Goal: Information Seeking & Learning: Find specific page/section

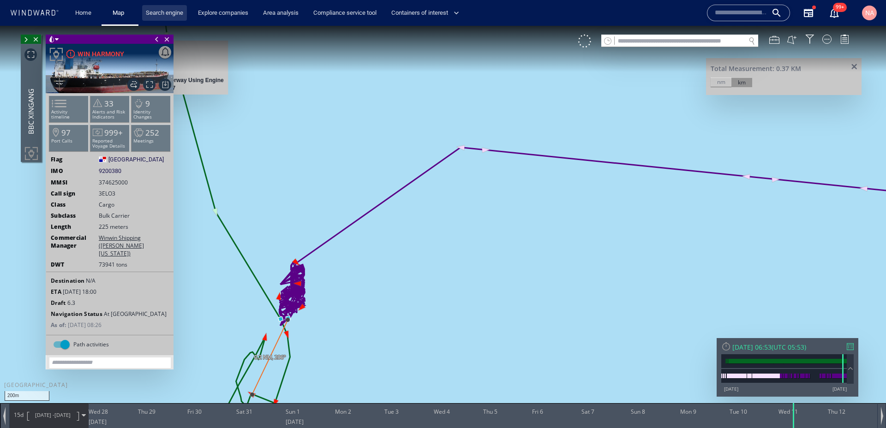
click at [166, 12] on link "Search engine" at bounding box center [164, 13] width 45 height 16
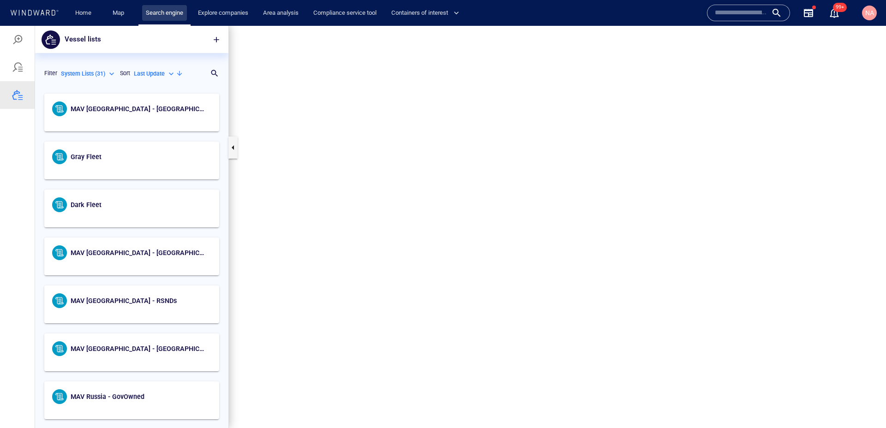
scroll to position [339, 193]
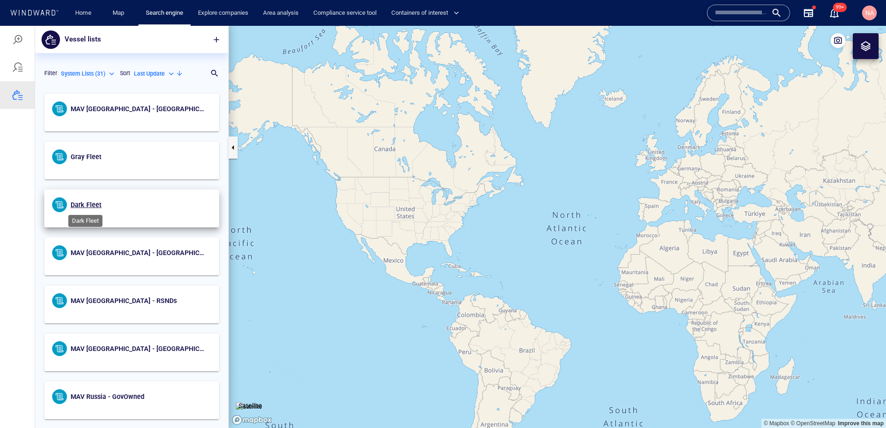
click at [82, 201] on span "Dark Fleet" at bounding box center [86, 204] width 31 height 7
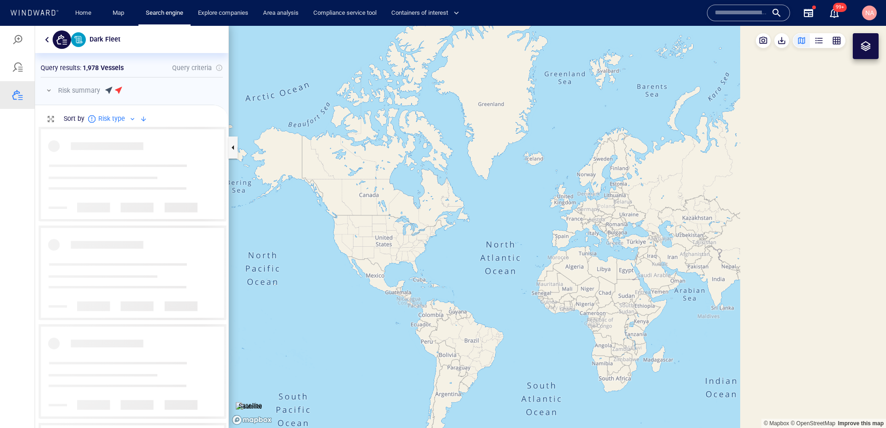
scroll to position [302, 193]
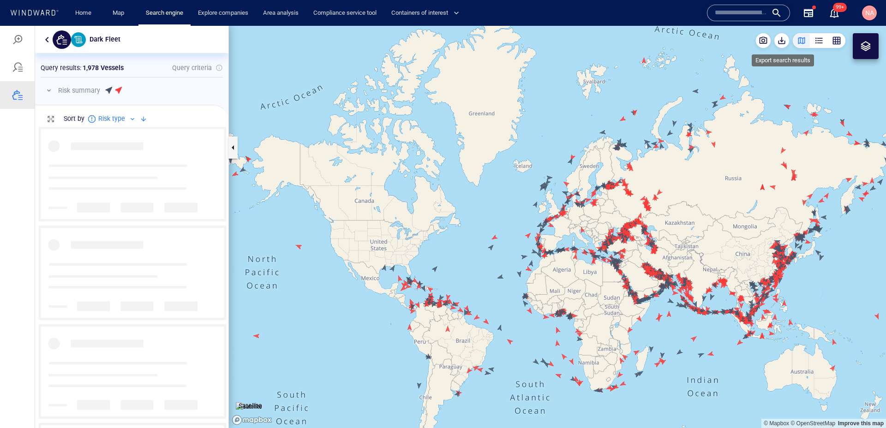
click at [786, 47] on div at bounding box center [783, 40] width 18 height 15
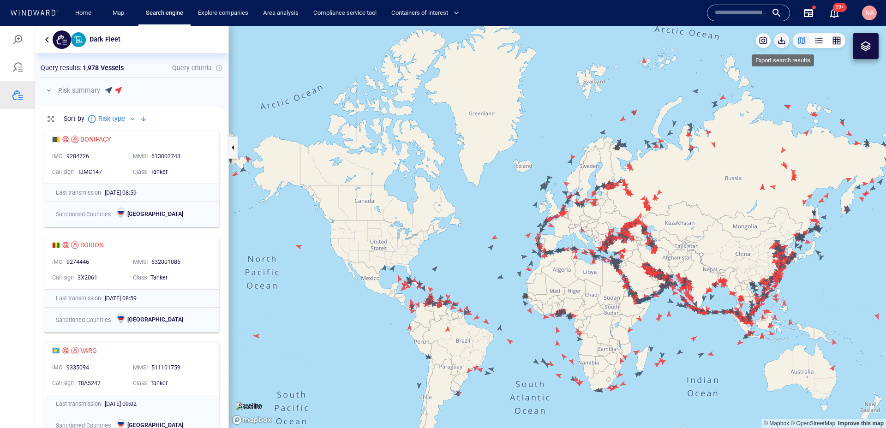
click at [785, 42] on span "button" at bounding box center [781, 40] width 9 height 9
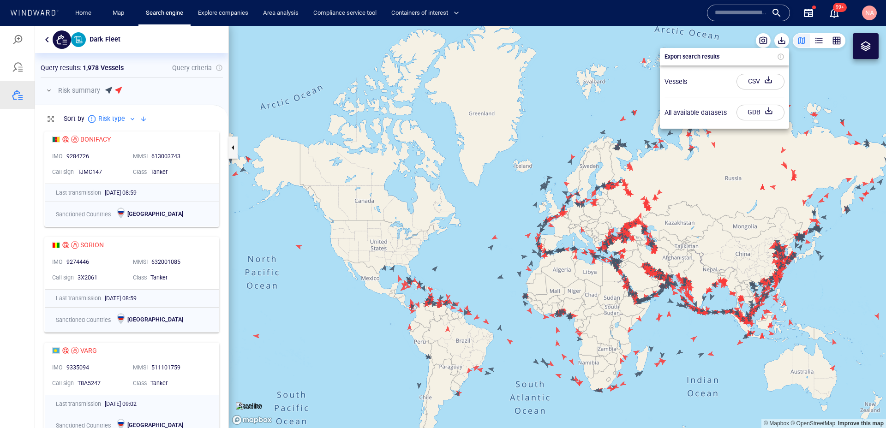
click at [757, 80] on div "CSV" at bounding box center [754, 81] width 16 height 15
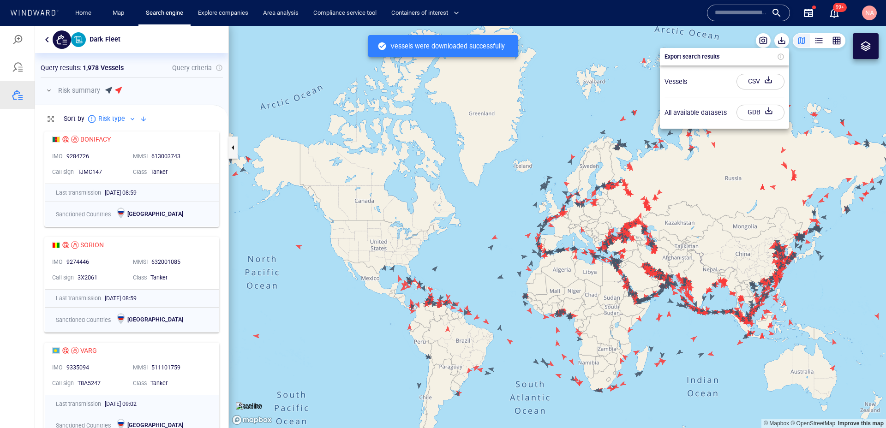
click at [778, 37] on div at bounding box center [443, 227] width 886 height 402
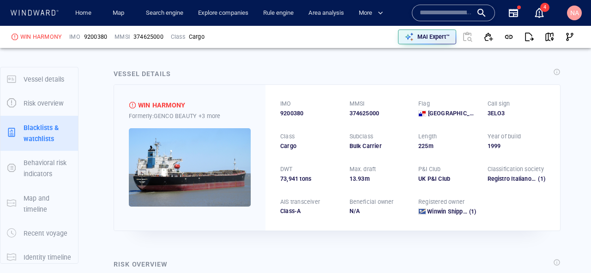
scroll to position [48, 0]
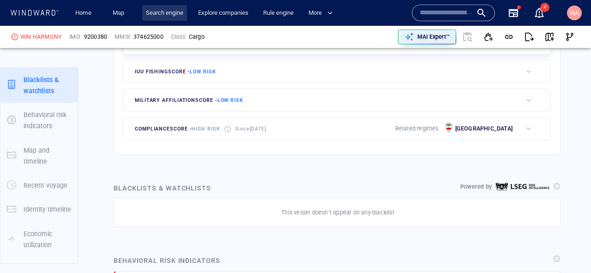
click at [181, 14] on link "Search engine" at bounding box center [164, 13] width 45 height 16
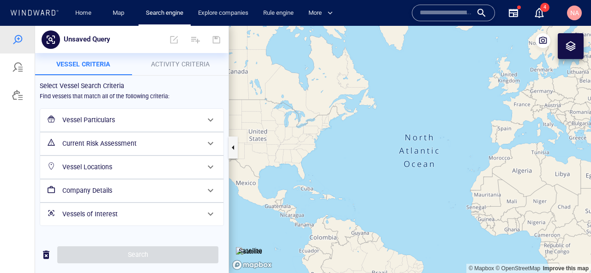
click at [119, 126] on div "Vessel Particulars" at bounding box center [131, 120] width 144 height 19
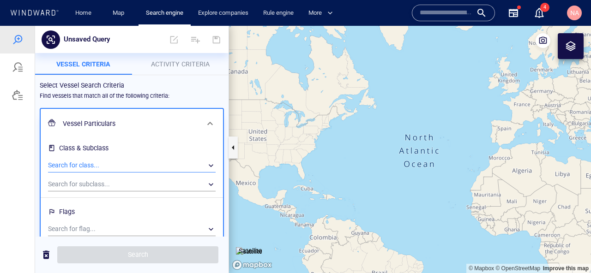
click at [102, 167] on div "​" at bounding box center [131, 166] width 167 height 14
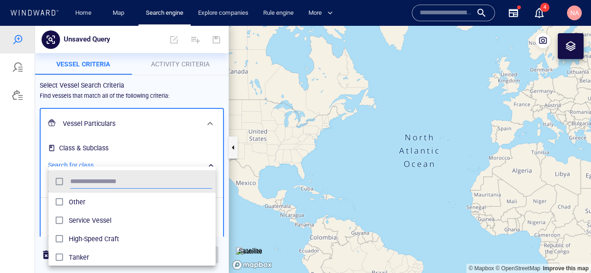
scroll to position [92, 167]
click at [93, 221] on span "Service Vessel" at bounding box center [140, 220] width 143 height 11
click at [23, 181] on div at bounding box center [295, 149] width 591 height 247
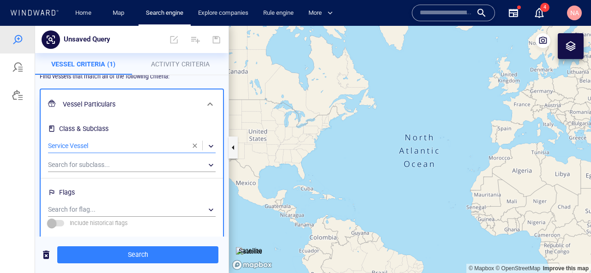
scroll to position [21, 0]
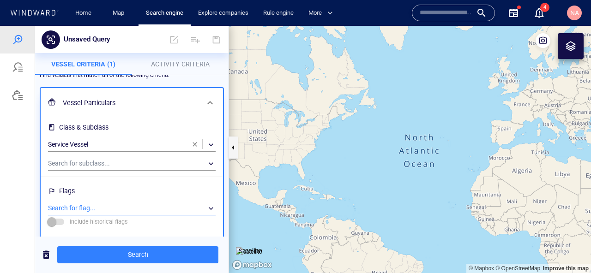
click at [122, 209] on div "​" at bounding box center [131, 209] width 167 height 14
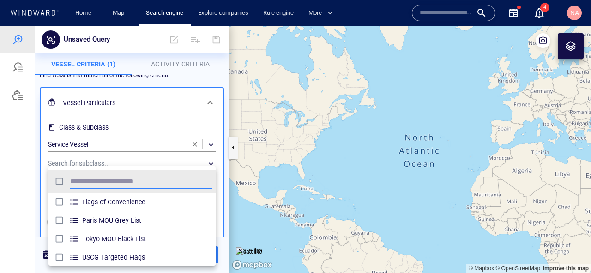
scroll to position [92, 167]
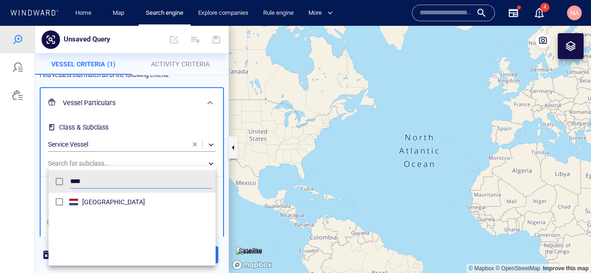
click at [116, 206] on span "[GEOGRAPHIC_DATA]" at bounding box center [147, 202] width 130 height 11
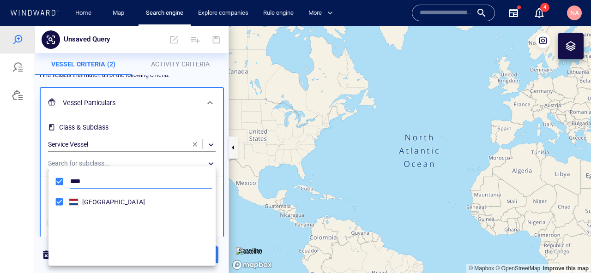
click at [114, 178] on input "****" at bounding box center [141, 182] width 142 height 14
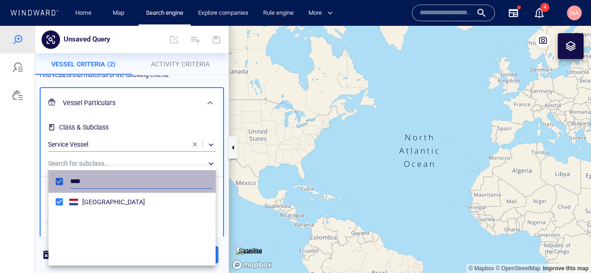
click at [114, 178] on input "****" at bounding box center [141, 182] width 142 height 14
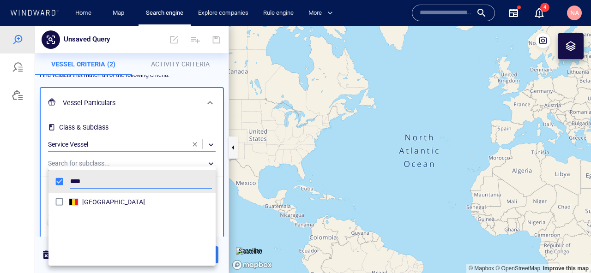
type input "****"
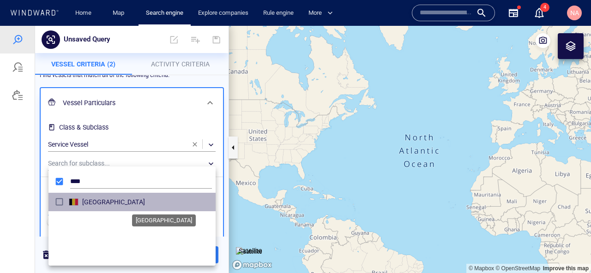
click at [102, 198] on span "[GEOGRAPHIC_DATA]" at bounding box center [147, 202] width 130 height 11
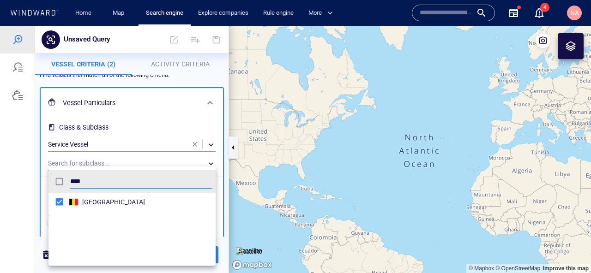
click at [225, 246] on div at bounding box center [295, 149] width 591 height 247
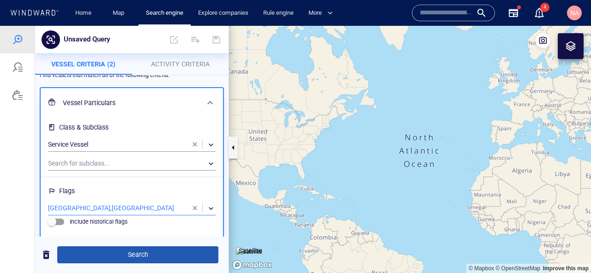
click at [203, 253] on span "Search" at bounding box center [138, 255] width 146 height 12
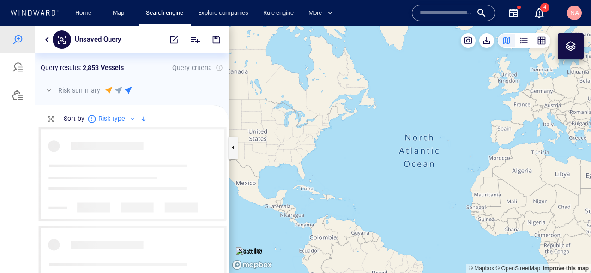
scroll to position [146, 193]
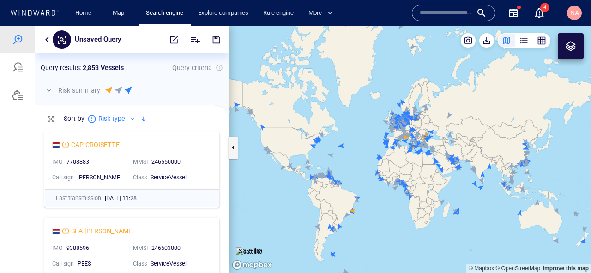
click at [51, 90] on button "button" at bounding box center [48, 90] width 11 height 11
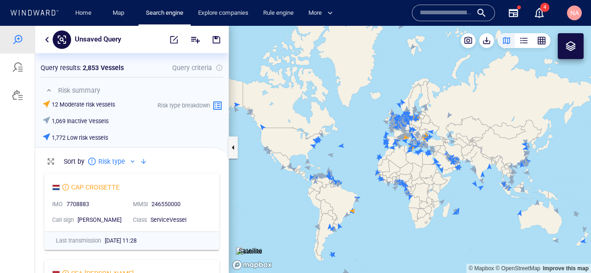
scroll to position [0, 0]
drag, startPoint x: 51, startPoint y: 120, endPoint x: 102, endPoint y: 119, distance: 50.8
click at [101, 119] on div "1,069 Inactive Vessels" at bounding box center [79, 120] width 74 height 13
click at [46, 39] on button "button" at bounding box center [47, 39] width 11 height 11
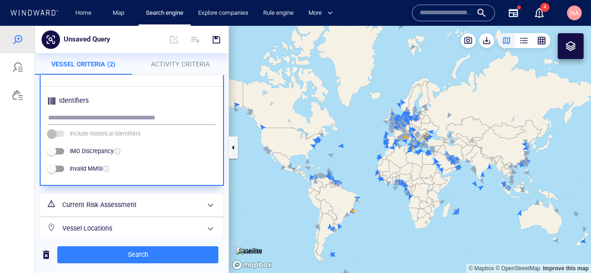
scroll to position [450, 0]
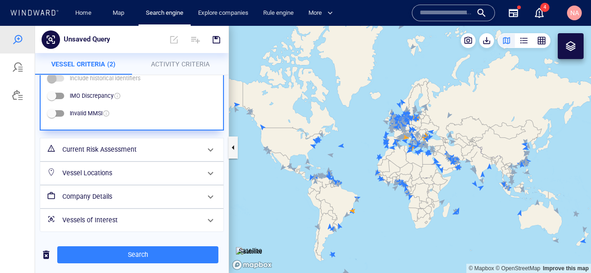
click at [74, 174] on h6 "Vessel Locations" at bounding box center [130, 173] width 137 height 12
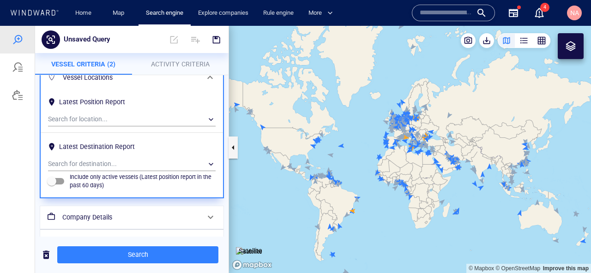
scroll to position [121, 0]
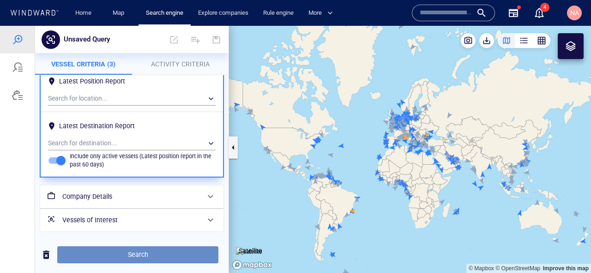
click at [115, 255] on span "Search" at bounding box center [138, 255] width 146 height 12
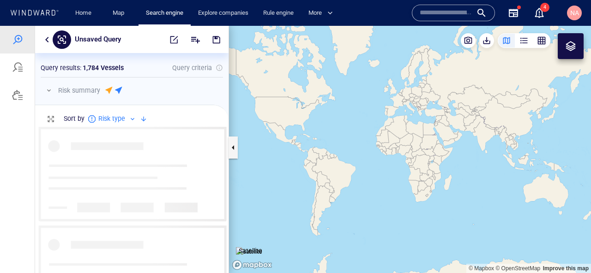
scroll to position [146, 193]
